Goal: Information Seeking & Learning: Learn about a topic

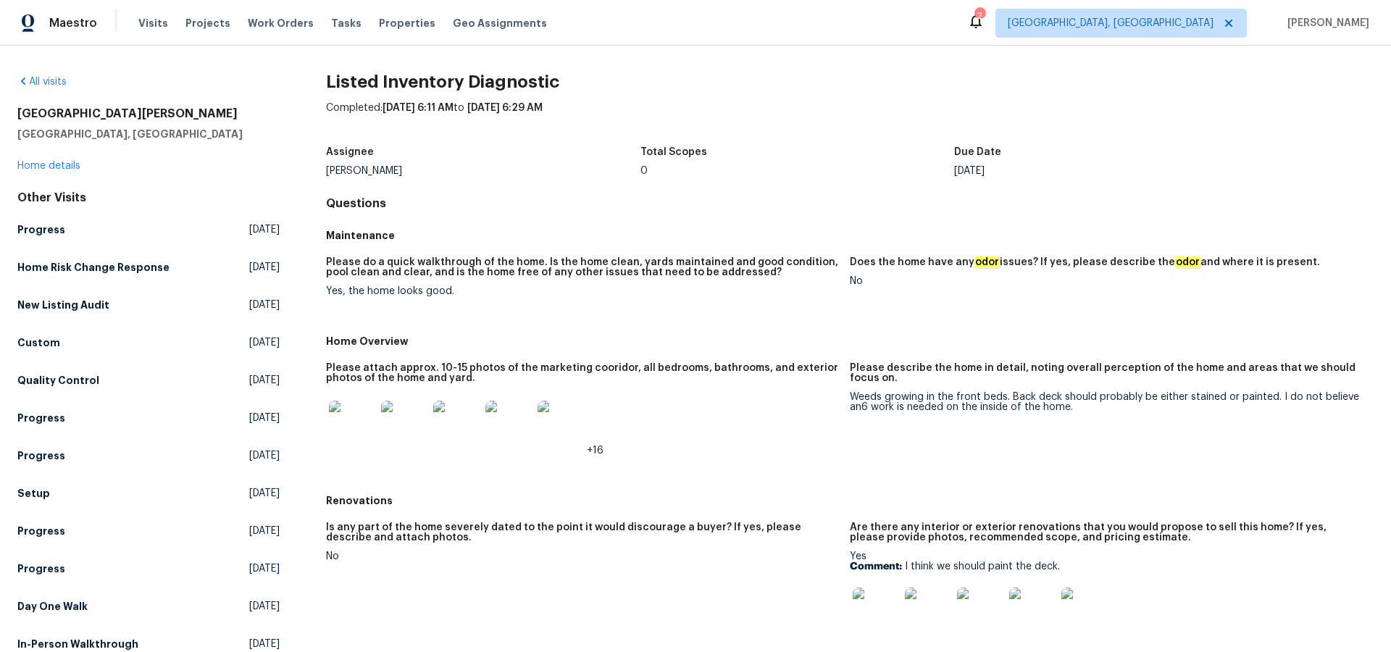
click at [358, 419] on img at bounding box center [352, 424] width 46 height 46
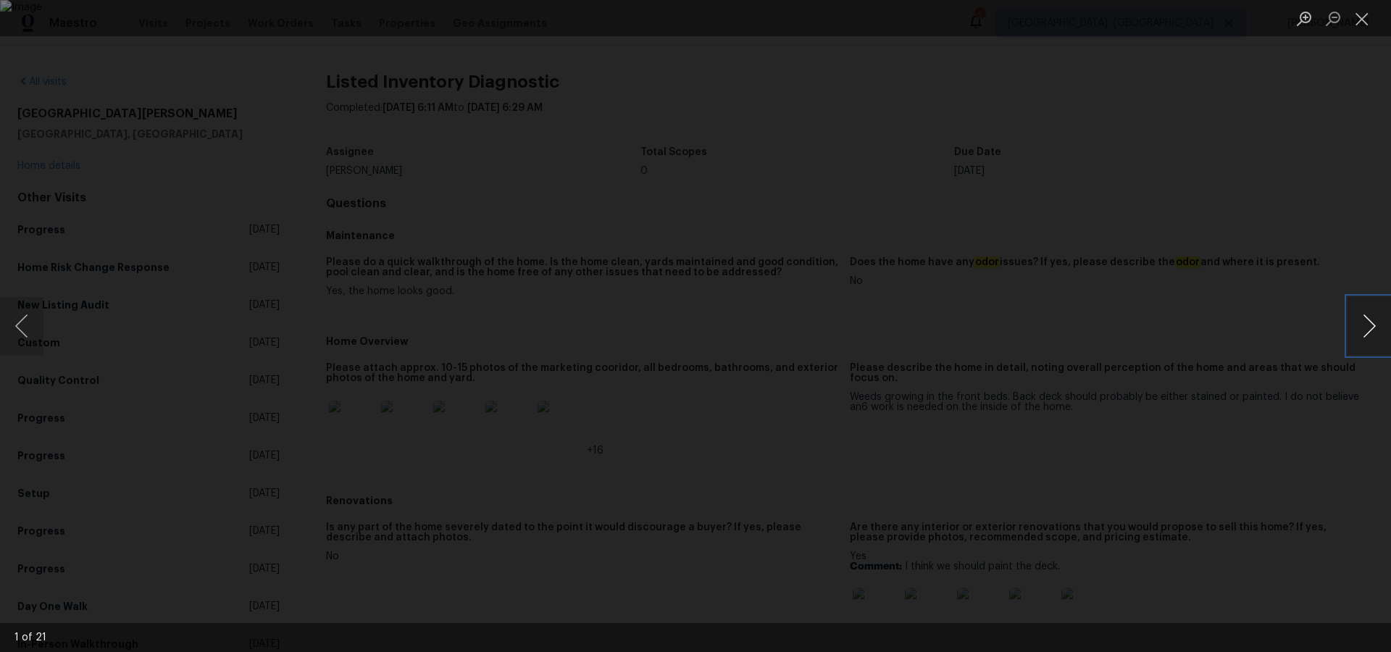
click at [1369, 329] on button "Next image" at bounding box center [1368, 326] width 43 height 58
click at [1368, 329] on button "Next image" at bounding box center [1368, 326] width 43 height 58
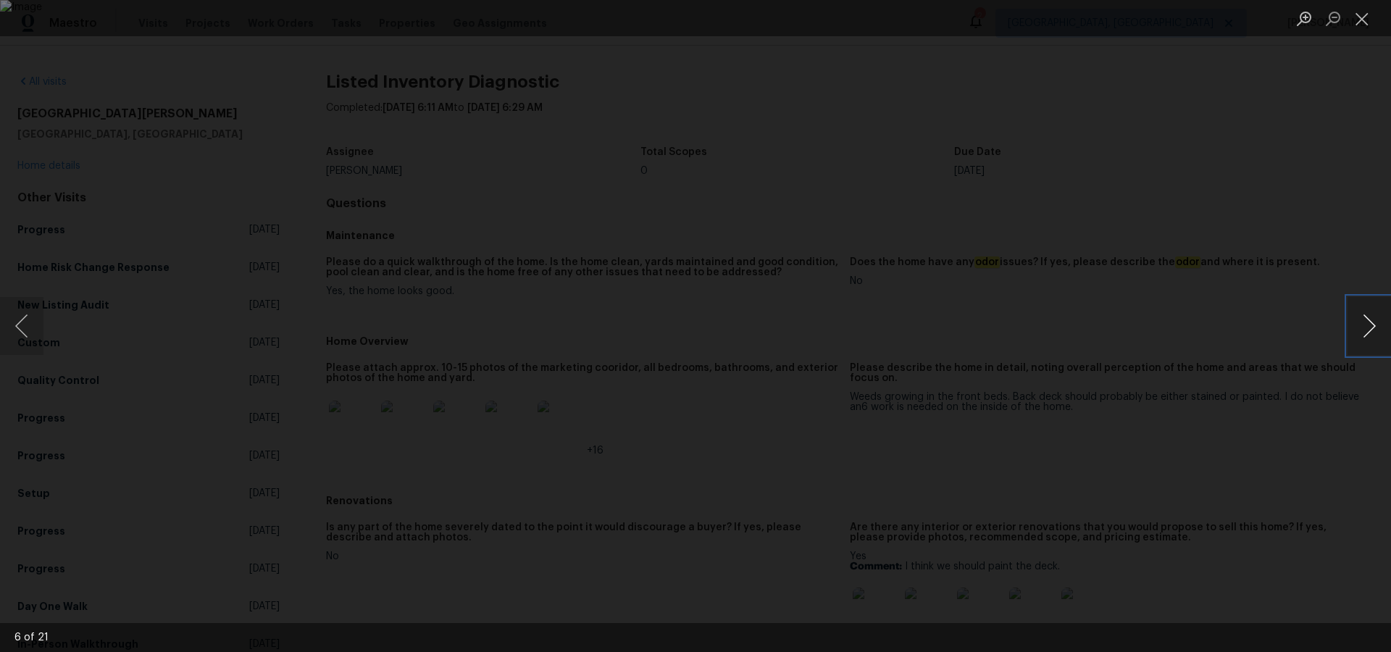
click at [1368, 329] on button "Next image" at bounding box center [1368, 326] width 43 height 58
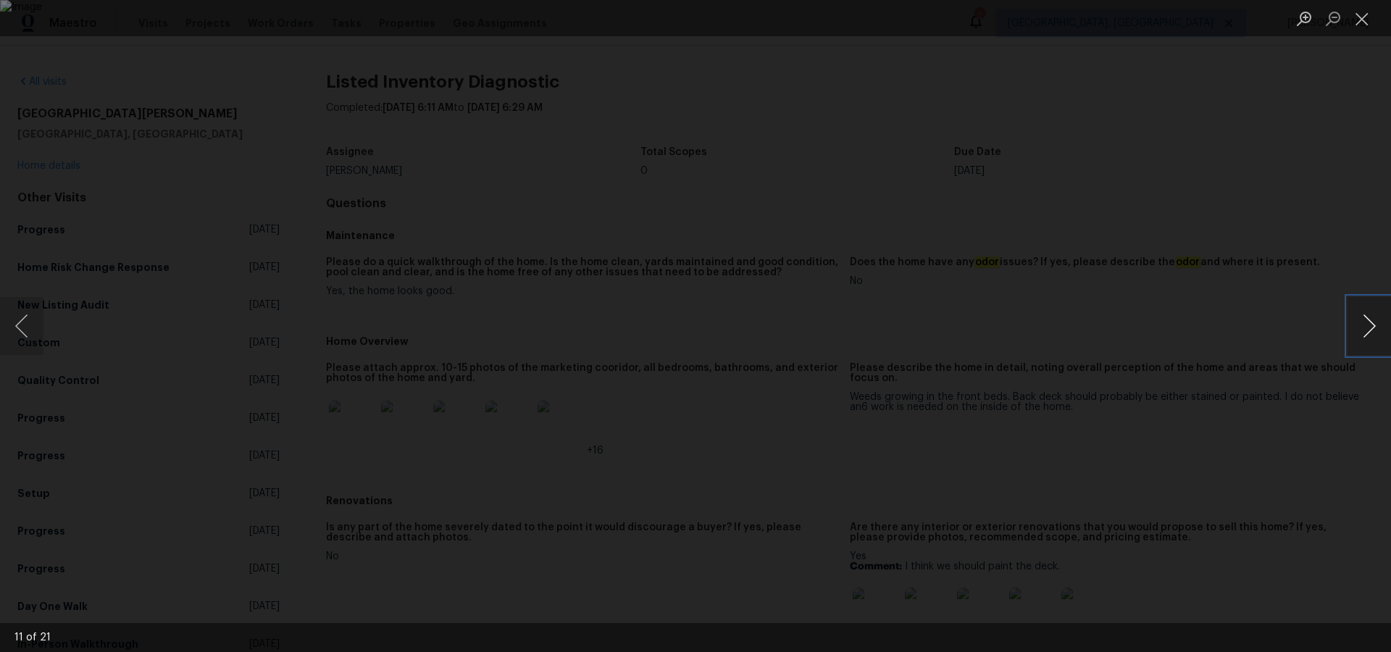
click at [1368, 329] on button "Next image" at bounding box center [1368, 326] width 43 height 58
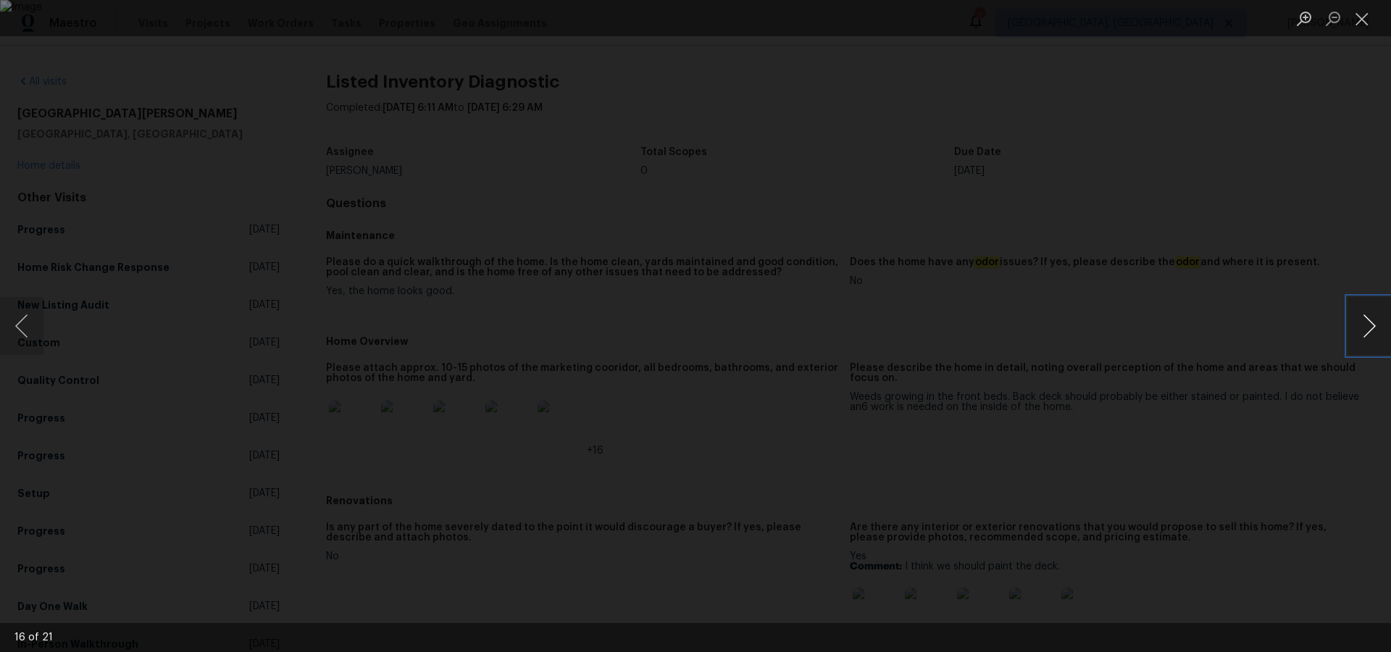
click at [1368, 329] on button "Next image" at bounding box center [1368, 326] width 43 height 58
click at [1371, 20] on button "Close lightbox" at bounding box center [1361, 18] width 29 height 25
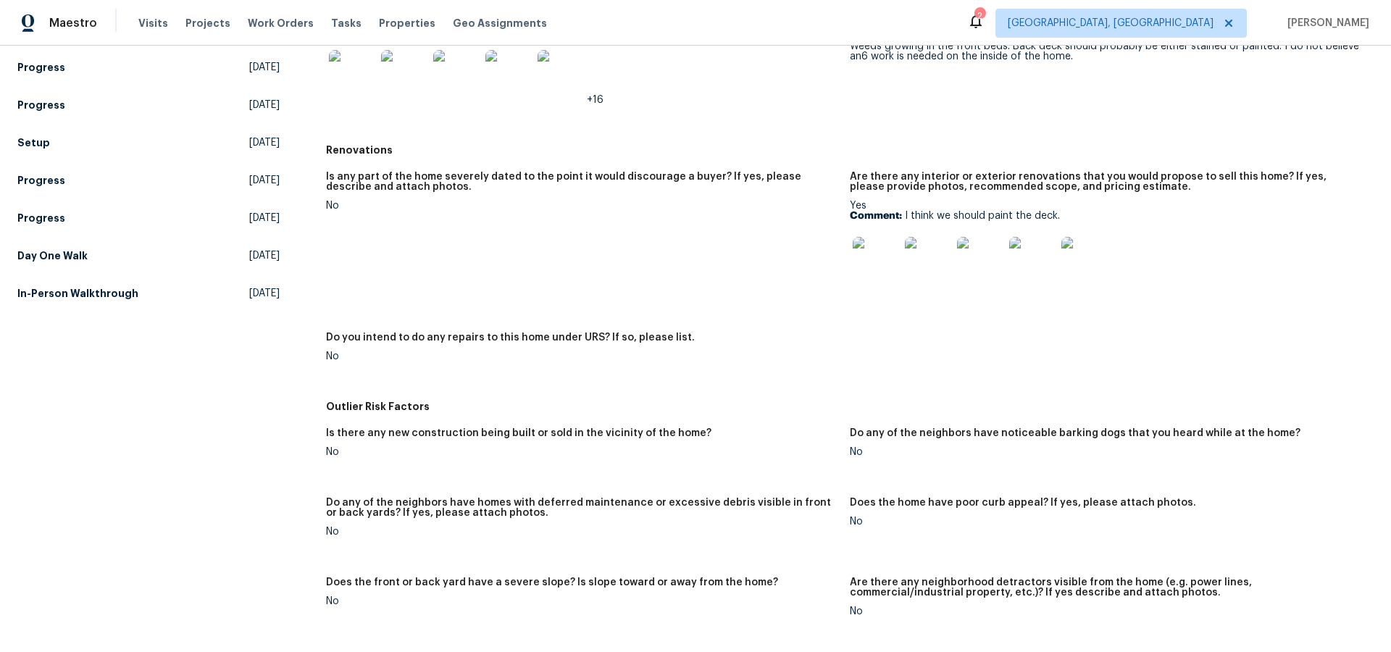
scroll to position [347, 0]
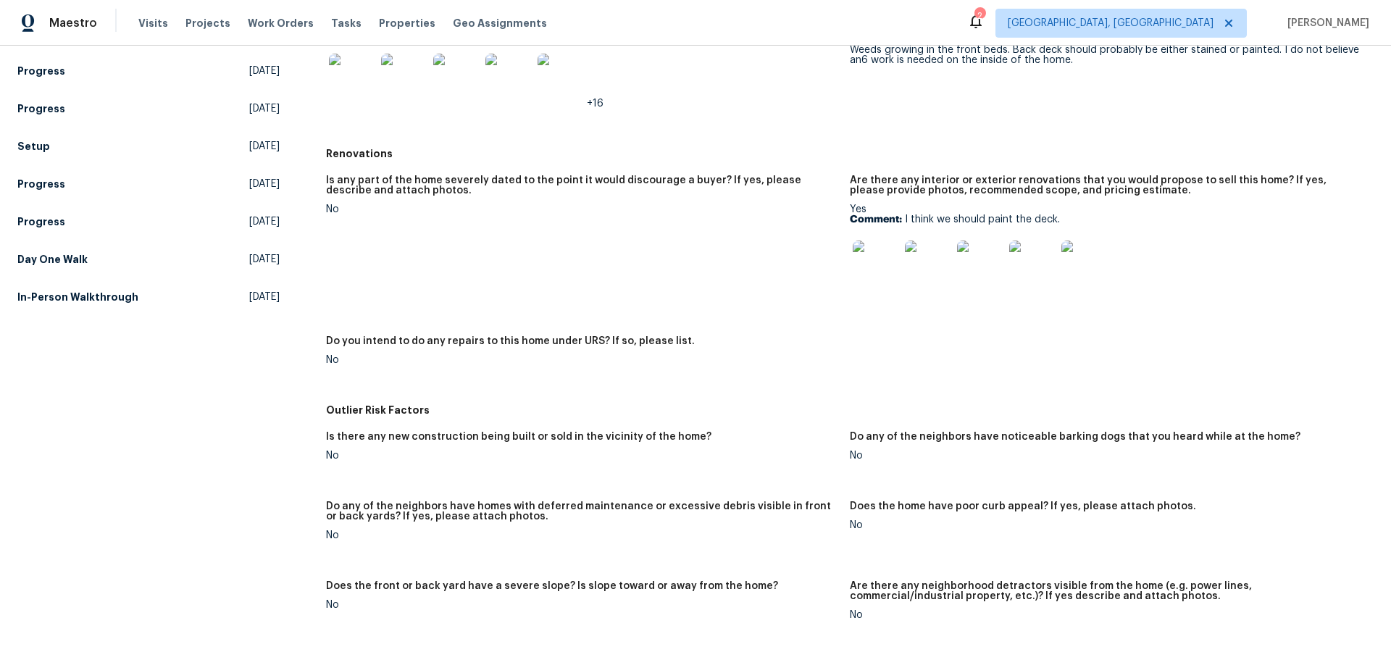
click at [865, 269] on img at bounding box center [876, 263] width 46 height 46
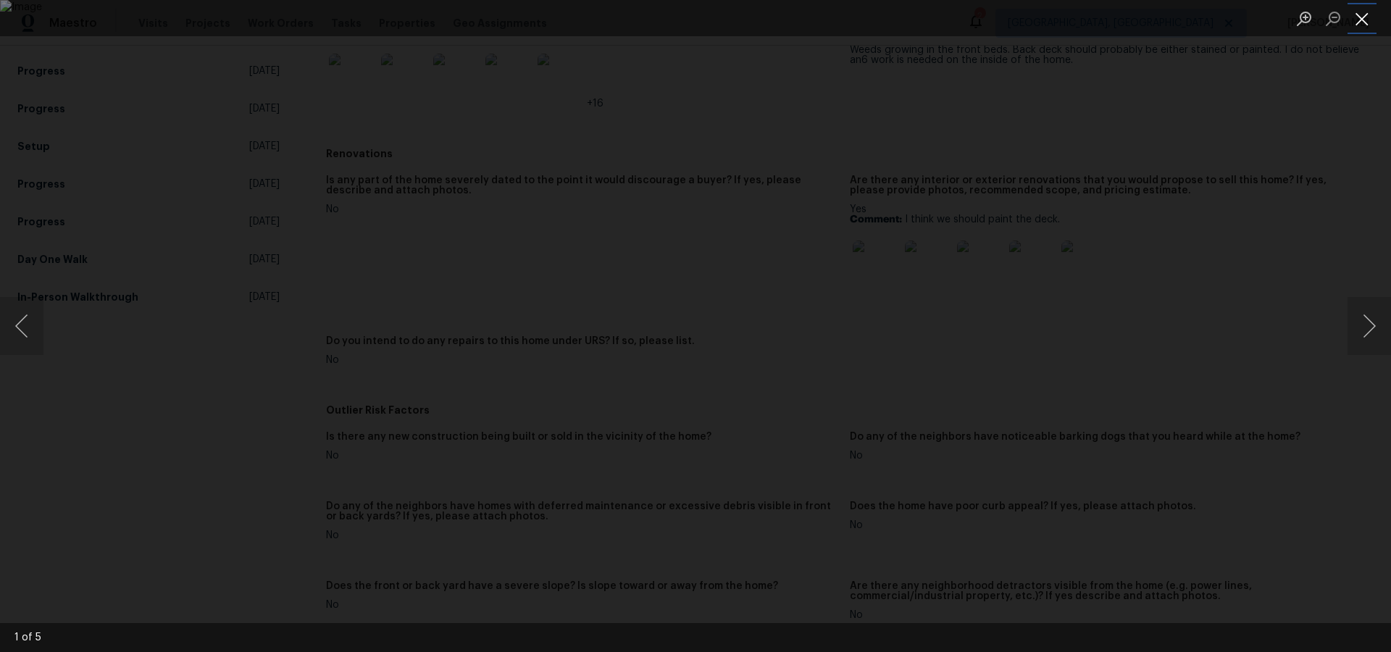
click at [1371, 17] on button "Close lightbox" at bounding box center [1361, 18] width 29 height 25
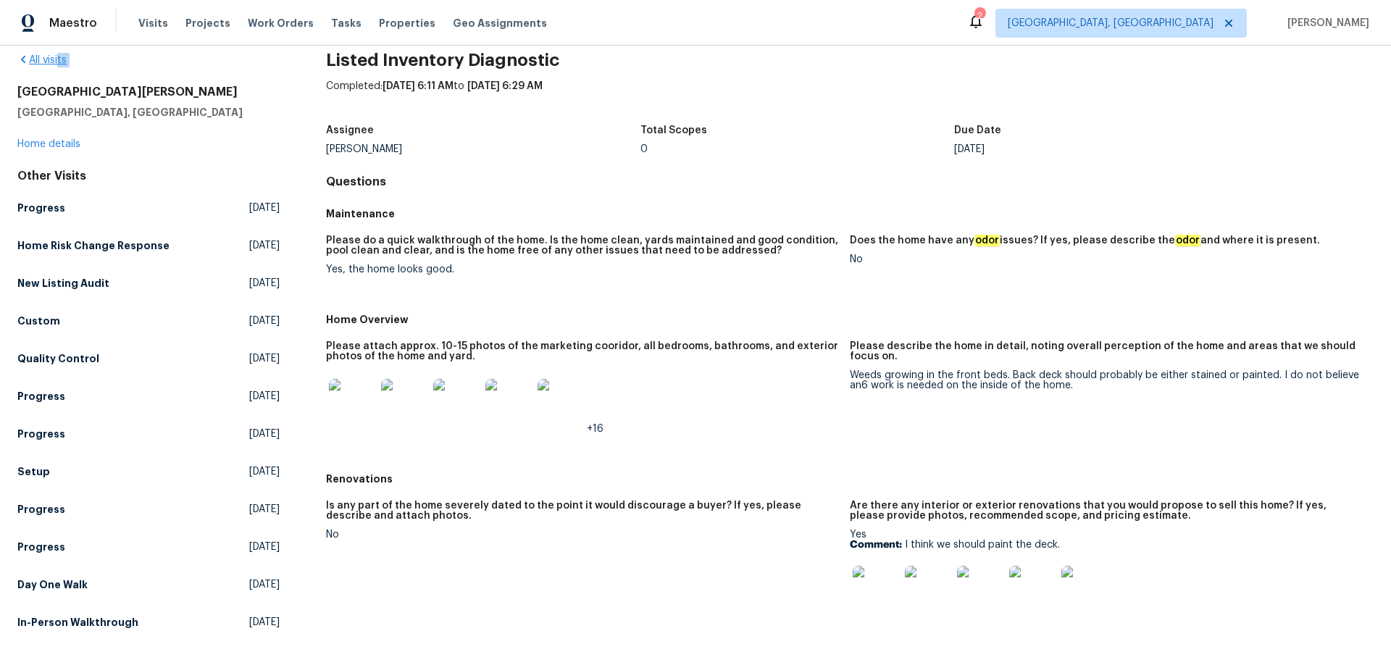
scroll to position [21, 0]
drag, startPoint x: 17, startPoint y: 57, endPoint x: 57, endPoint y: 68, distance: 41.5
click at [58, 60] on div "All visits [GEOGRAPHIC_DATA][PERSON_NAME][PERSON_NAME] Home details Other Visit…" at bounding box center [148, 345] width 262 height 582
drag, startPoint x: 18, startPoint y: 93, endPoint x: 89, endPoint y: 103, distance: 71.7
click at [89, 102] on div "[STREET_ADDRESS][PERSON_NAME][PERSON_NAME]" at bounding box center [148, 102] width 262 height 35
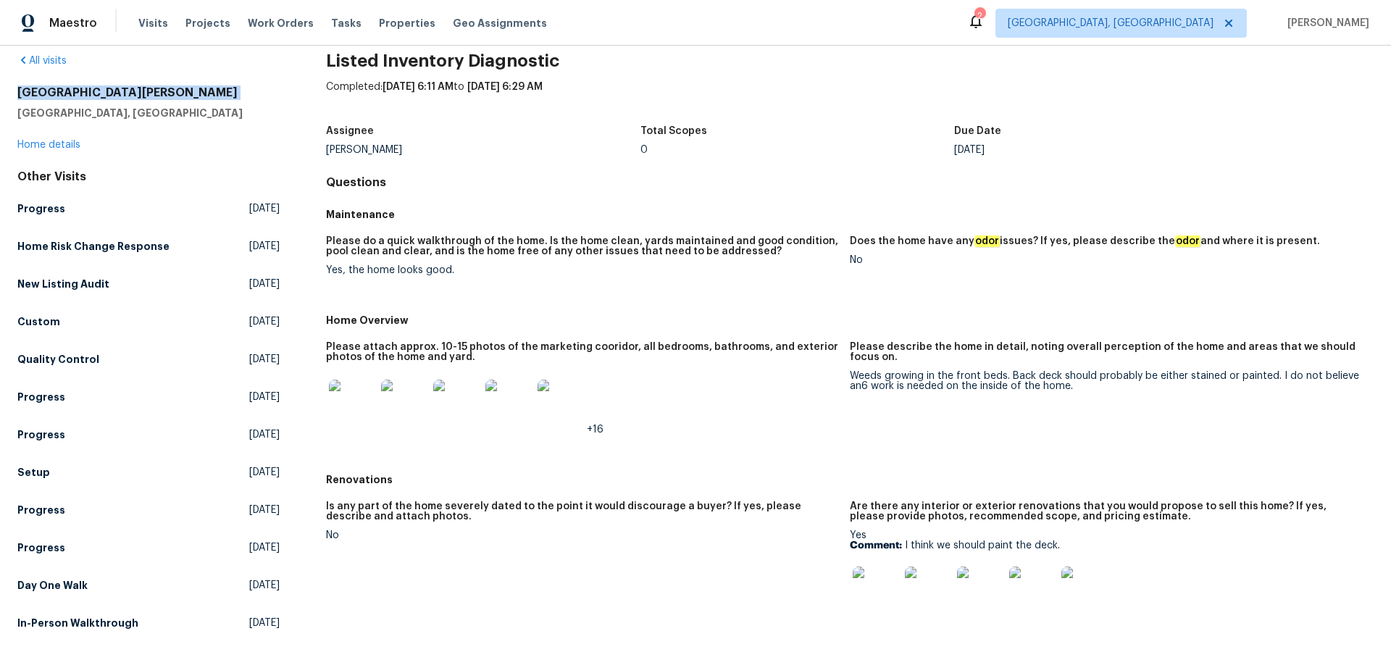
copy h2 "[GEOGRAPHIC_DATA][PERSON_NAME]"
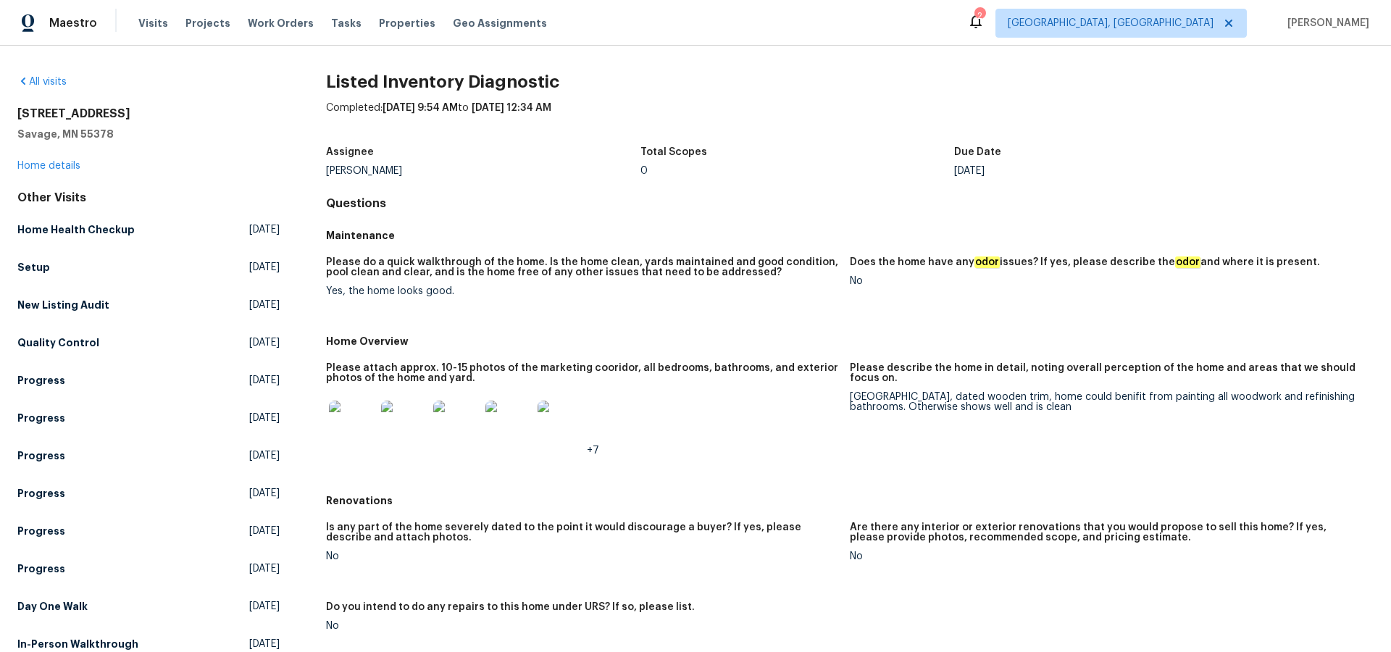
click at [345, 427] on img at bounding box center [352, 424] width 46 height 46
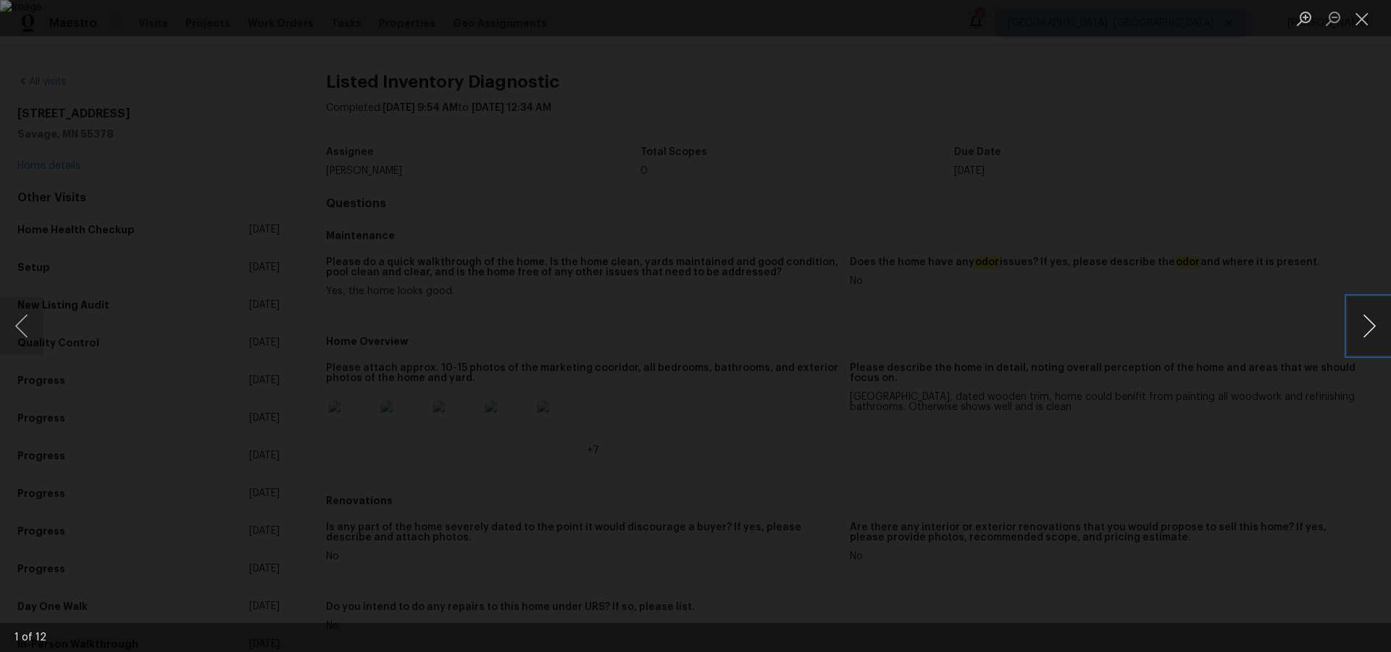
click at [1365, 326] on button "Next image" at bounding box center [1368, 326] width 43 height 58
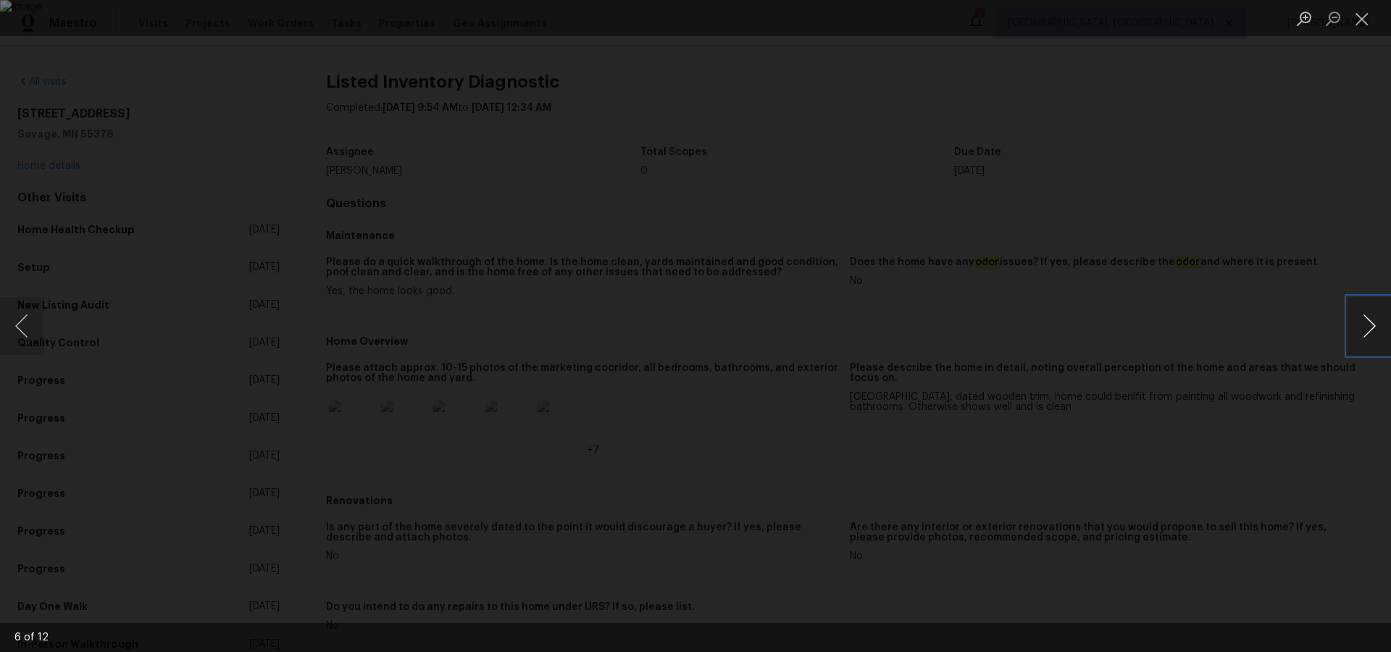
click at [1365, 326] on button "Next image" at bounding box center [1368, 326] width 43 height 58
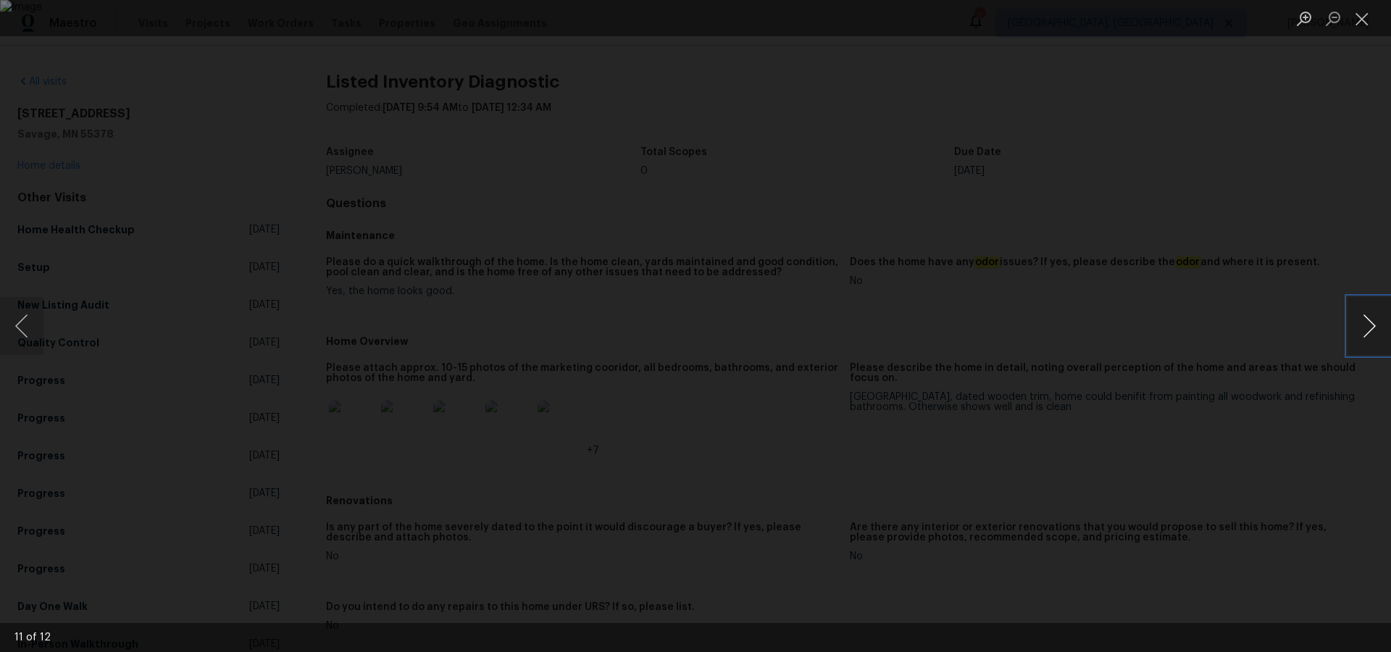
click at [1365, 326] on button "Next image" at bounding box center [1368, 326] width 43 height 58
click at [1364, 25] on button "Close lightbox" at bounding box center [1361, 18] width 29 height 25
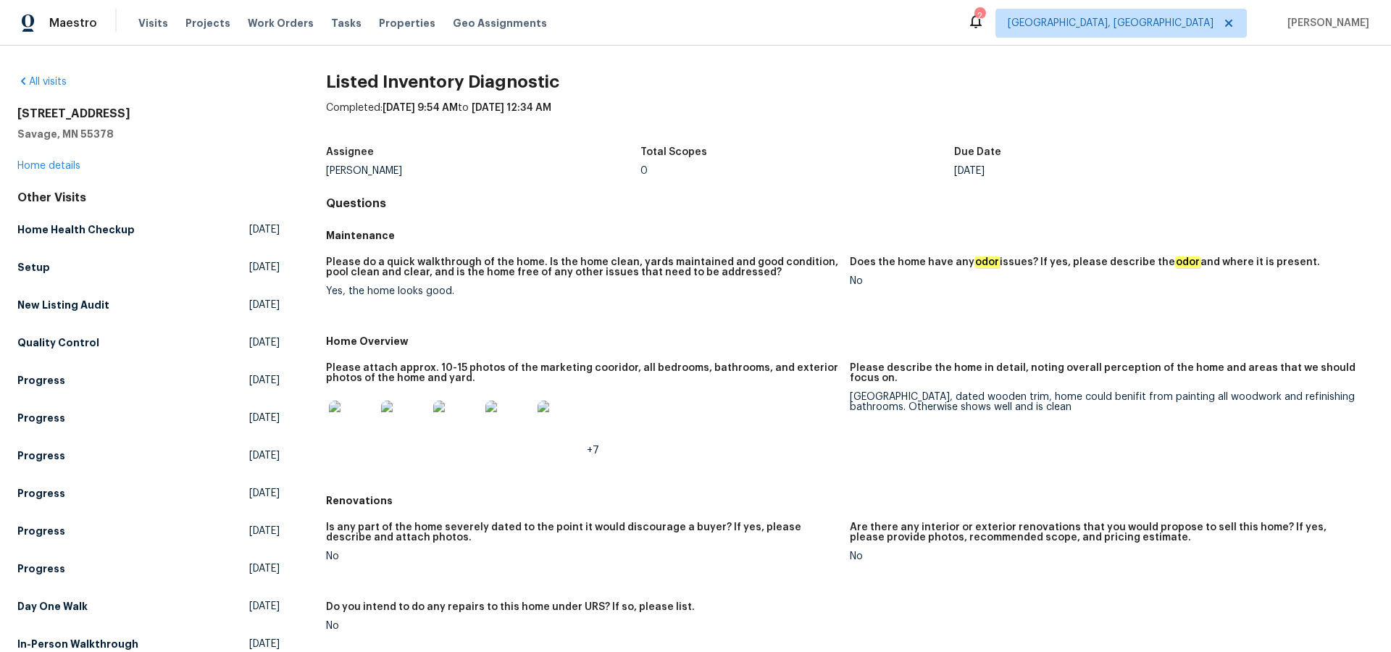
click at [20, 113] on h2 "4984 S Park Dr" at bounding box center [148, 113] width 262 height 14
drag, startPoint x: 22, startPoint y: 112, endPoint x: 101, endPoint y: 114, distance: 79.0
click at [101, 114] on h2 "4984 S Park Dr" at bounding box center [148, 113] width 262 height 14
copy h2 "4984 S Park Dr"
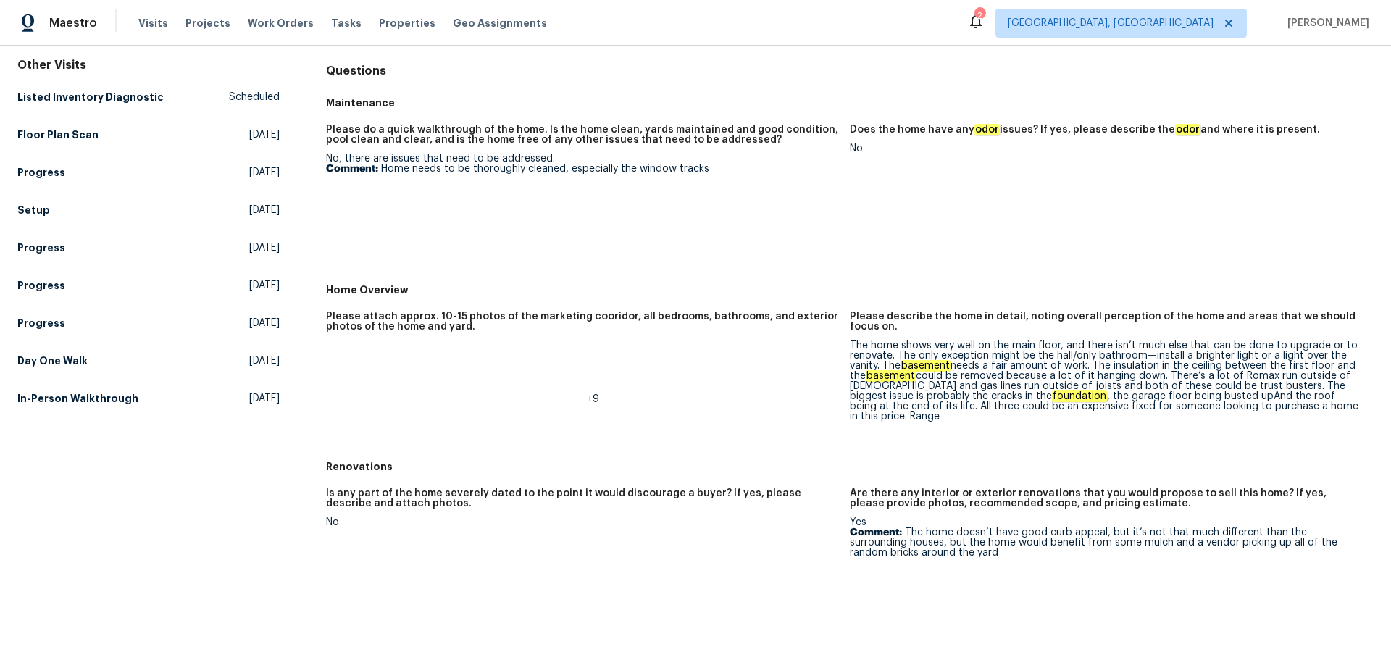
scroll to position [154, 0]
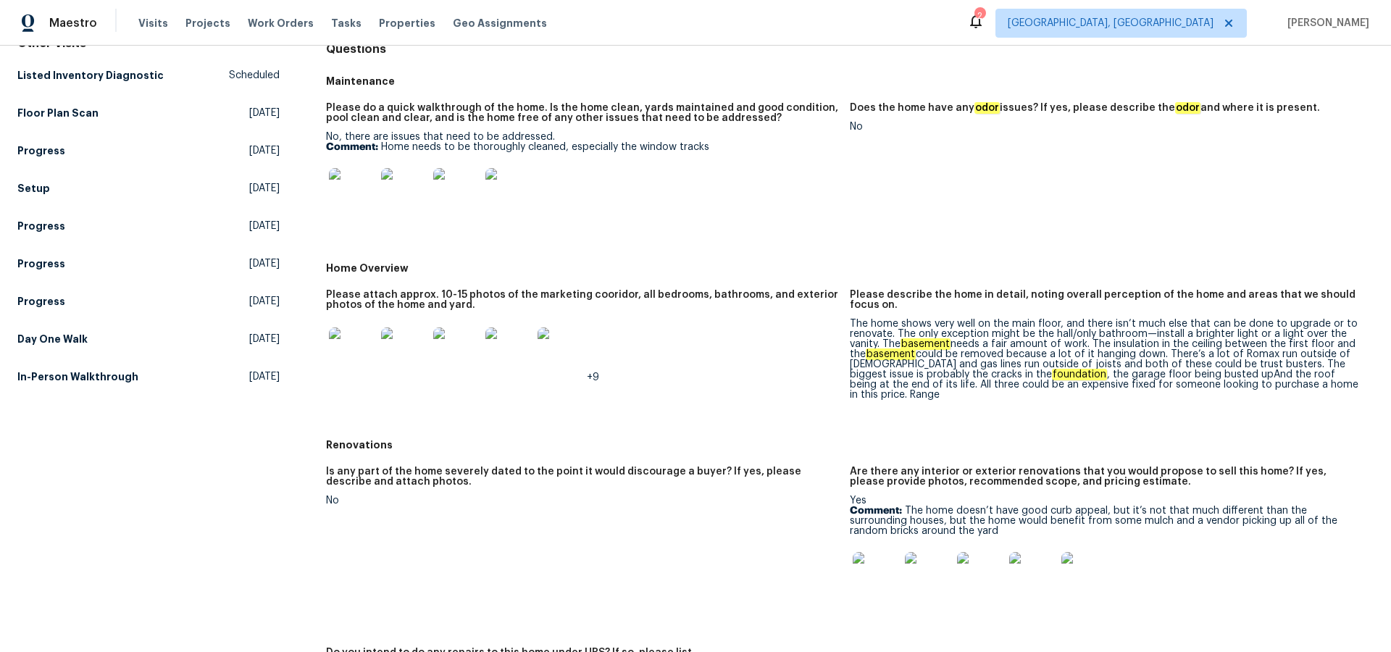
click at [348, 354] on img at bounding box center [352, 350] width 46 height 46
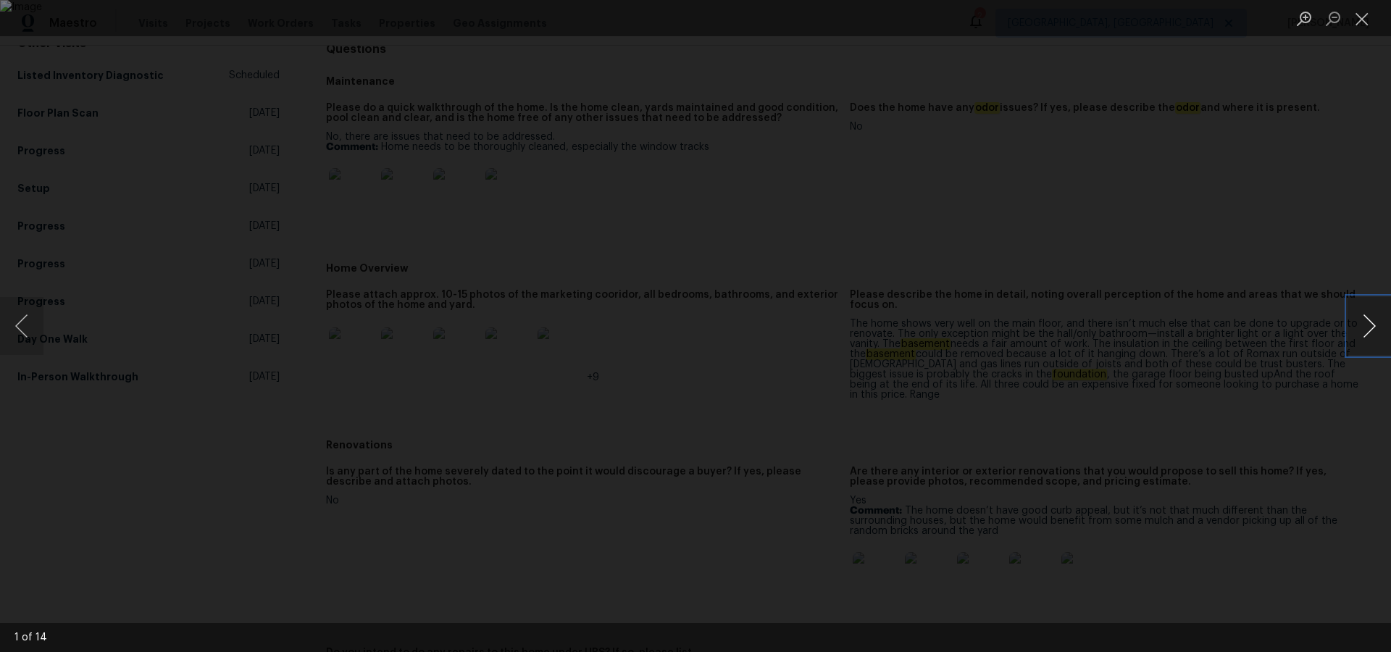
click at [1371, 331] on button "Next image" at bounding box center [1368, 326] width 43 height 58
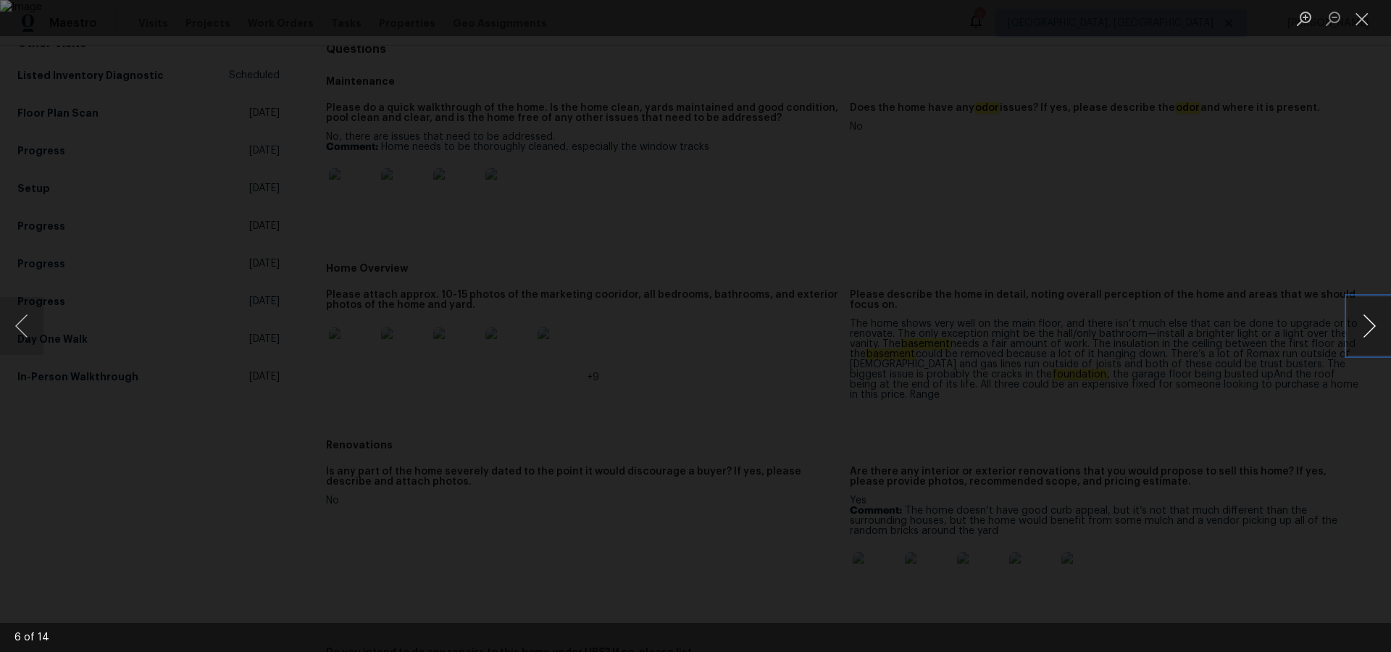
click at [1371, 331] on button "Next image" at bounding box center [1368, 326] width 43 height 58
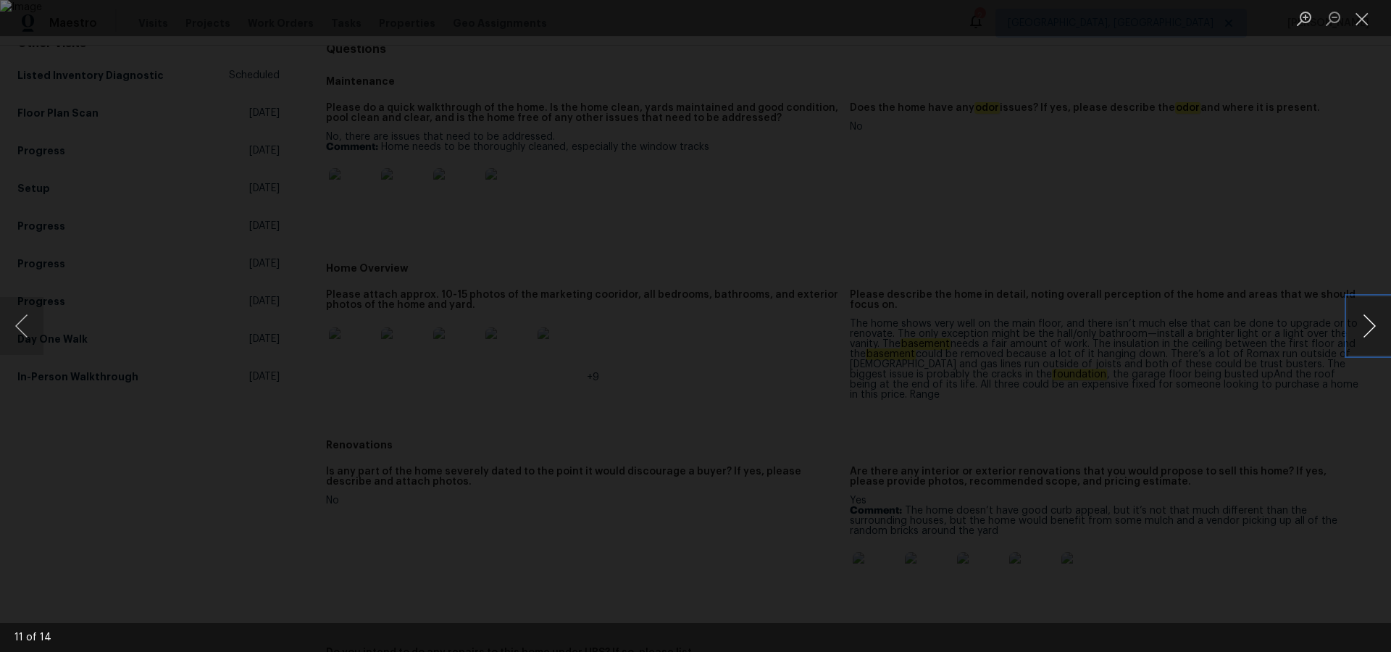
click at [1371, 331] on button "Next image" at bounding box center [1368, 326] width 43 height 58
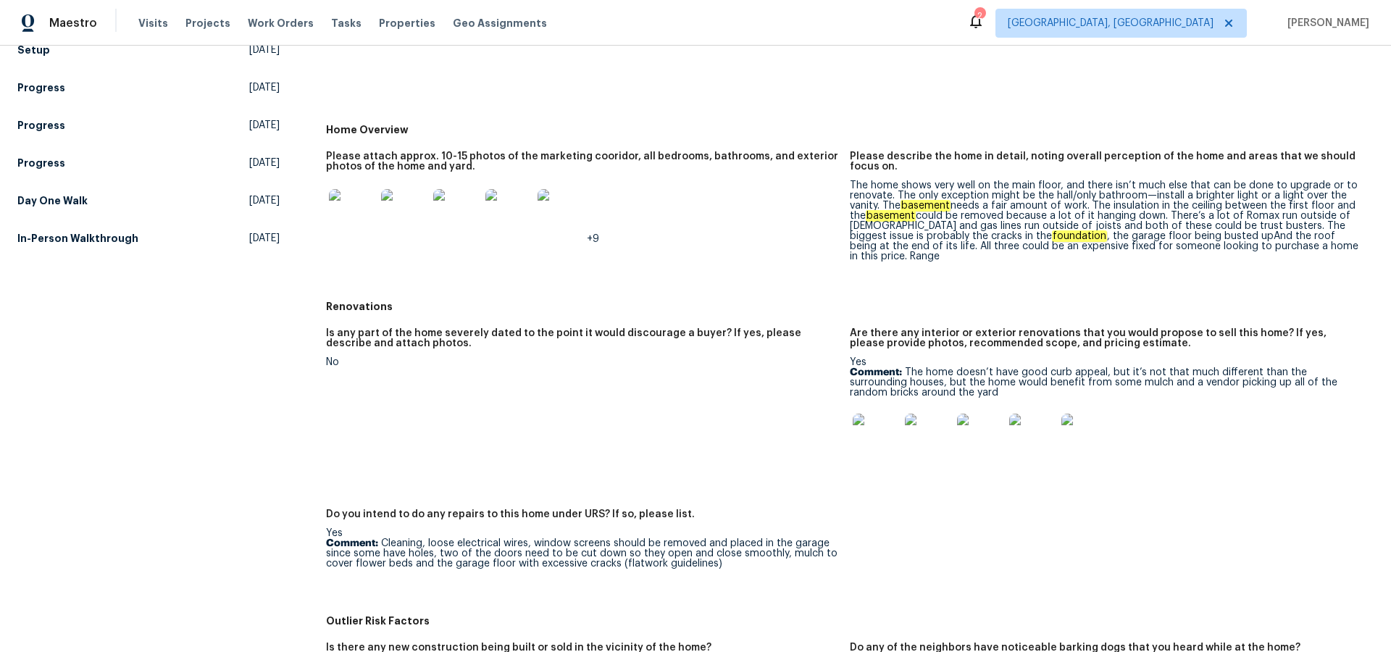
scroll to position [0, 0]
